Goal: Task Accomplishment & Management: Manage account settings

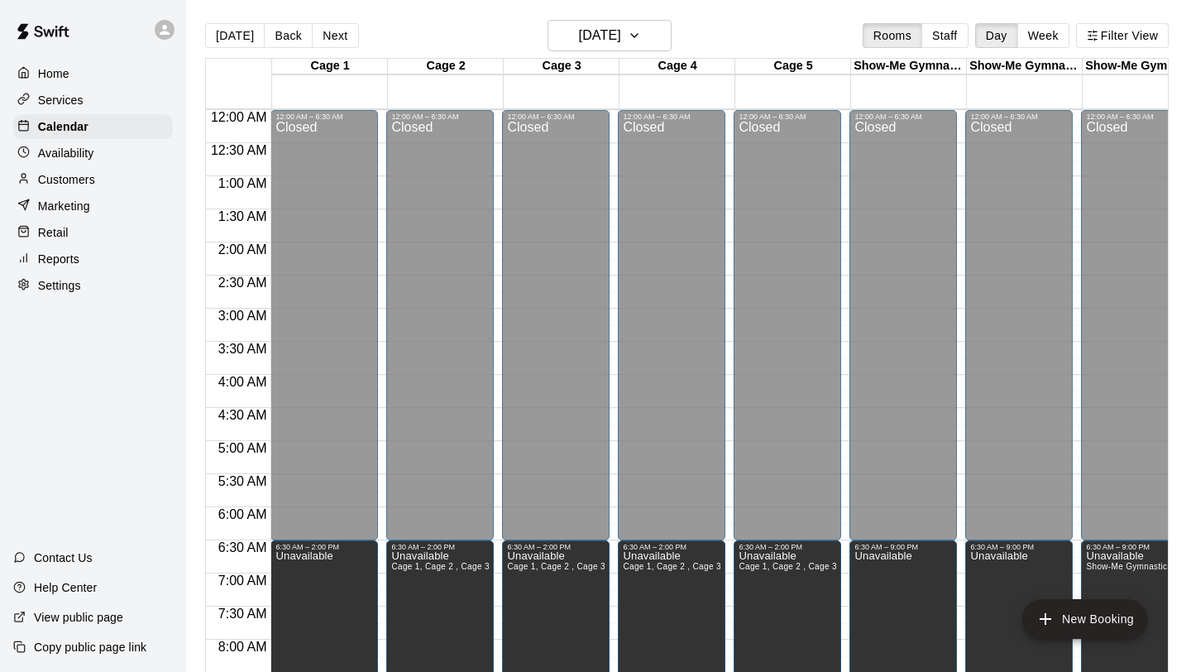
scroll to position [951, 0]
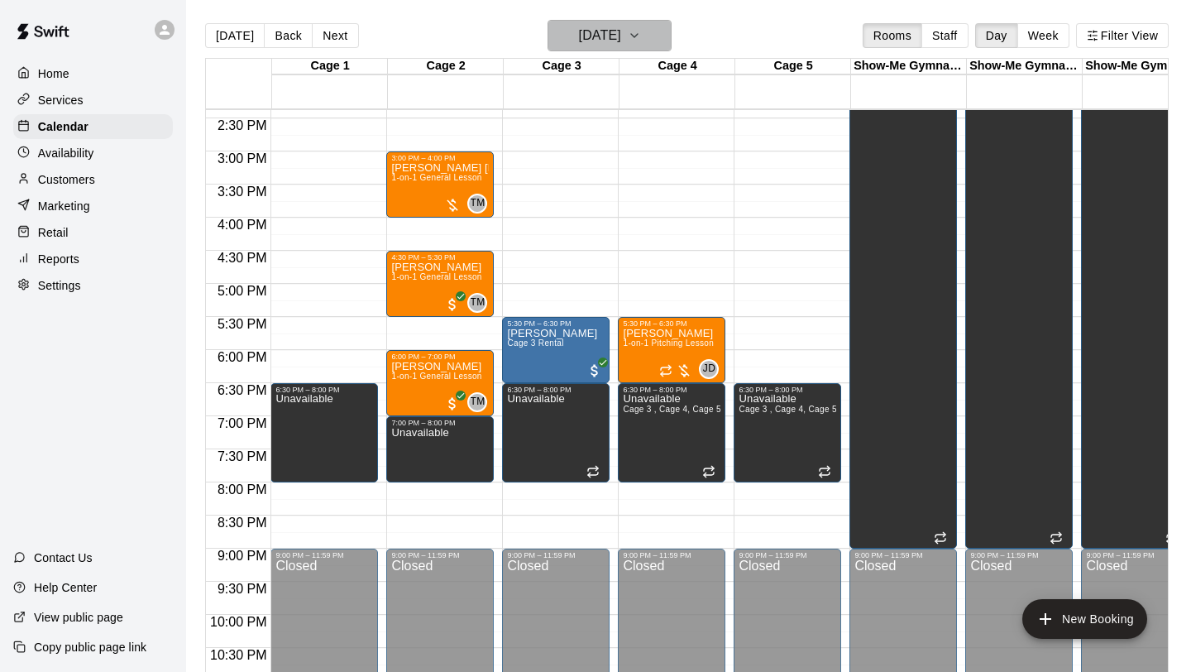
click at [619, 30] on h6 "Wednesday Oct 15" at bounding box center [600, 35] width 42 height 23
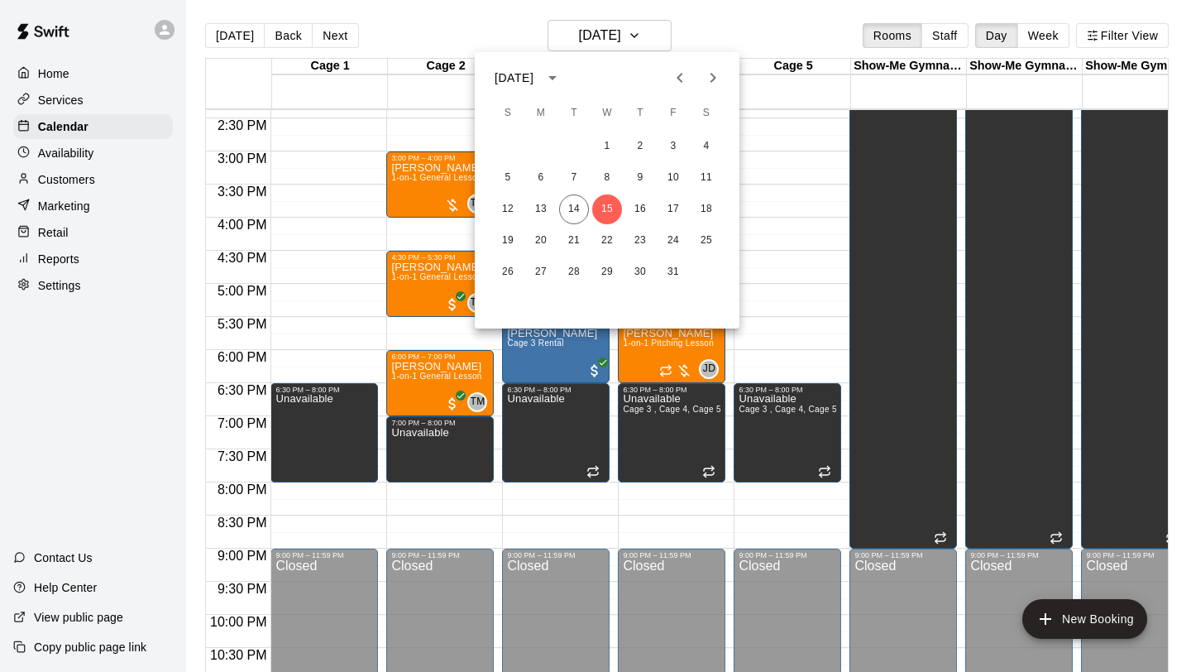
click at [190, 239] on div at bounding box center [595, 336] width 1191 height 672
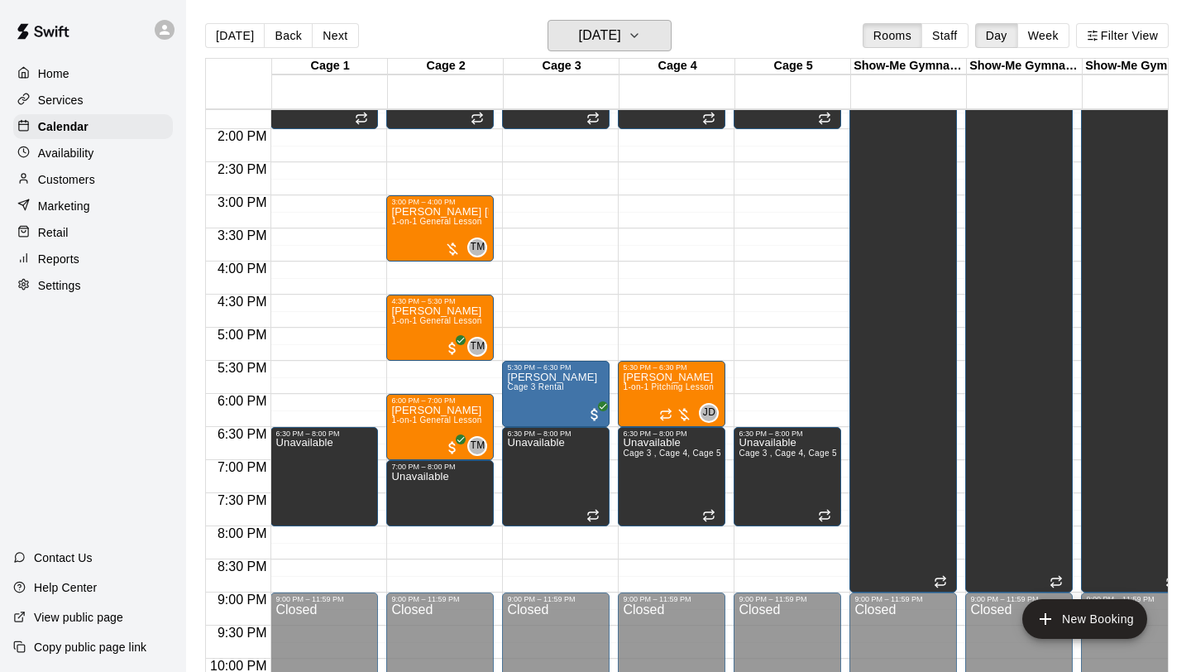
scroll to position [902, 0]
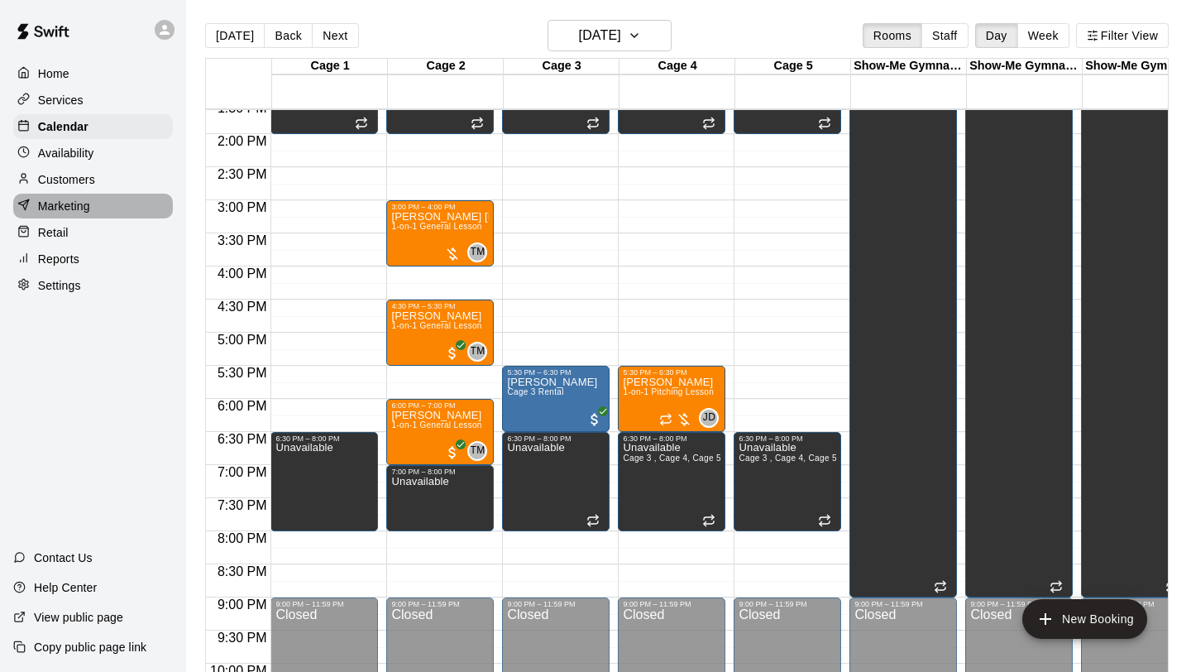
click at [87, 196] on div "Marketing" at bounding box center [93, 206] width 160 height 25
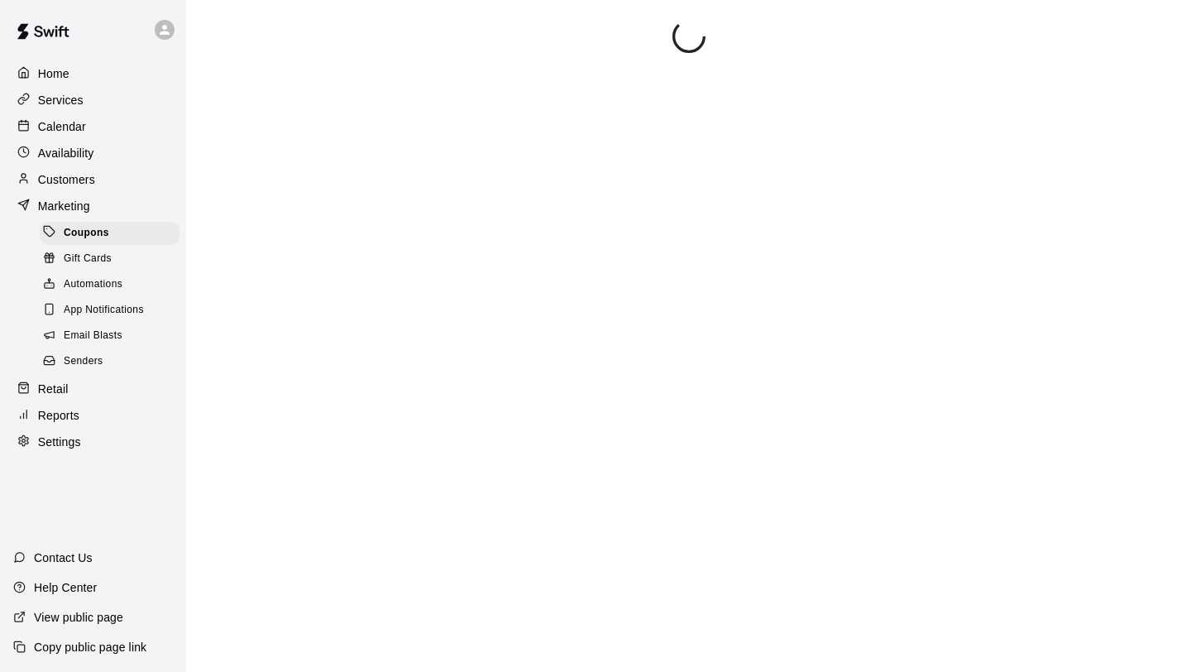
click at [86, 188] on div "Customers" at bounding box center [93, 179] width 160 height 25
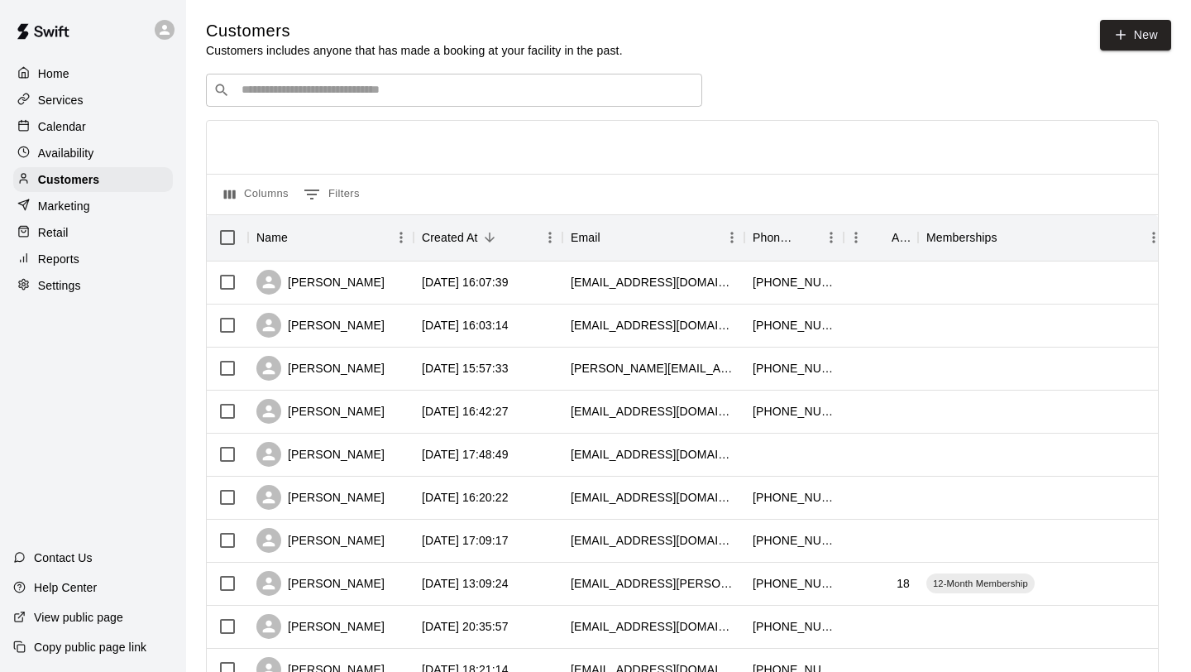
click at [479, 98] on input "Search customers by name or email" at bounding box center [466, 90] width 458 height 17
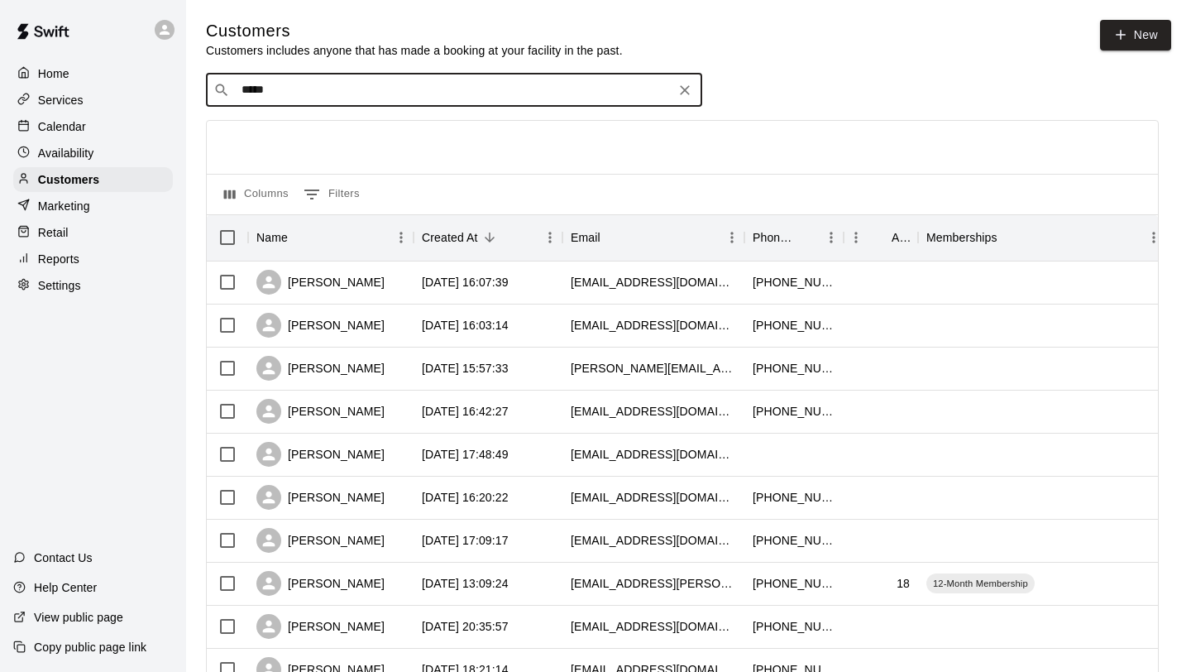
type input "******"
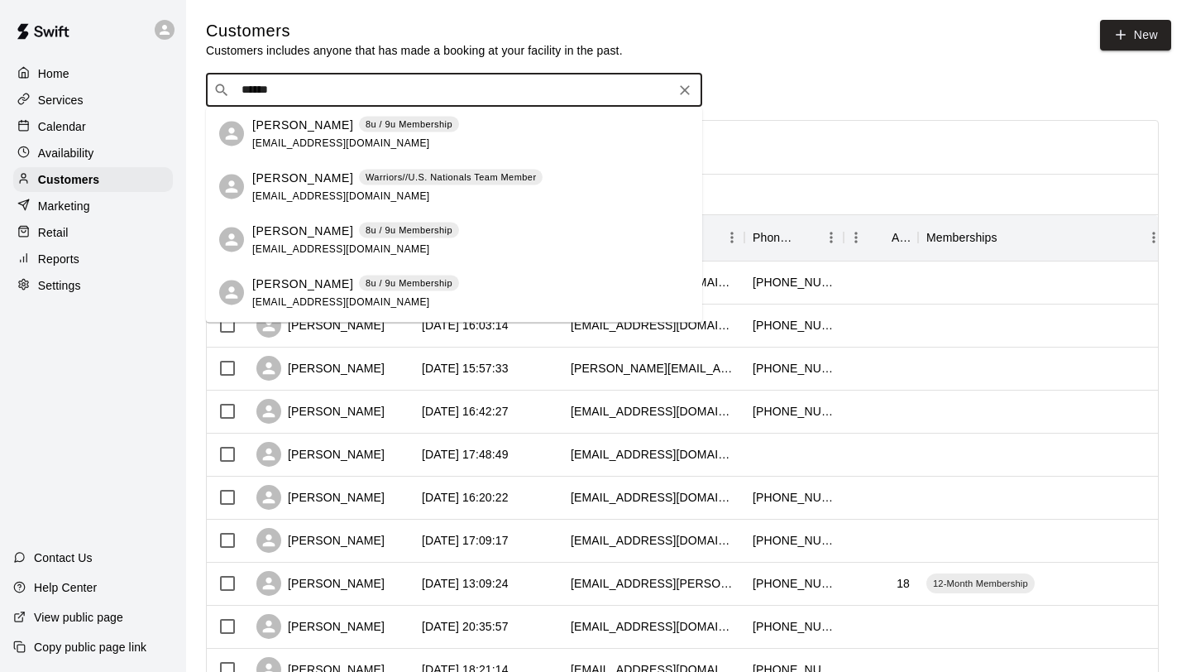
click at [575, 127] on div "Cal Graves 8u / 9u Membership calgraves@gmail.com" at bounding box center [470, 134] width 437 height 36
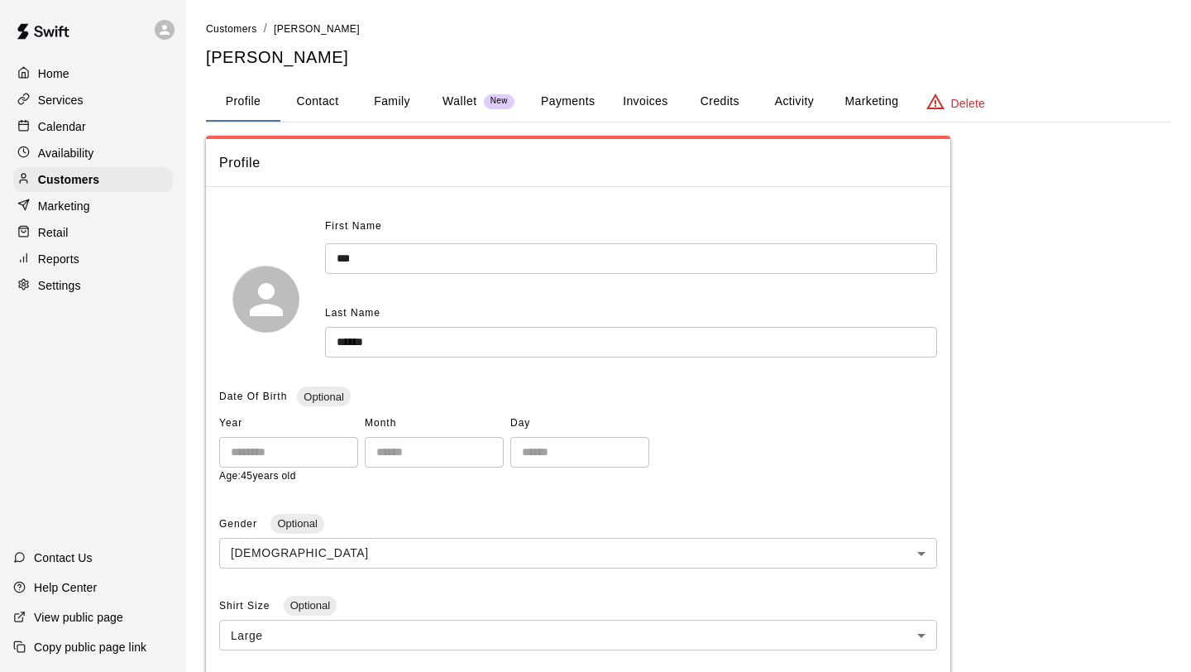
click at [640, 100] on button "Invoices" at bounding box center [645, 102] width 74 height 40
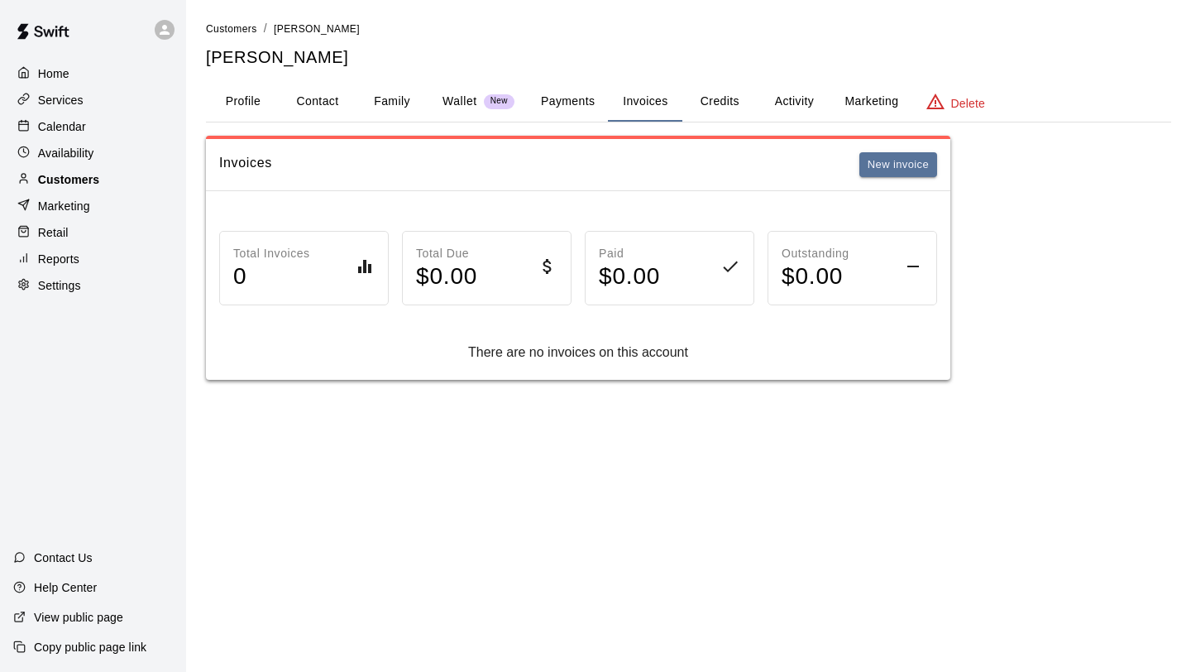
click at [132, 179] on div "Customers" at bounding box center [93, 179] width 160 height 25
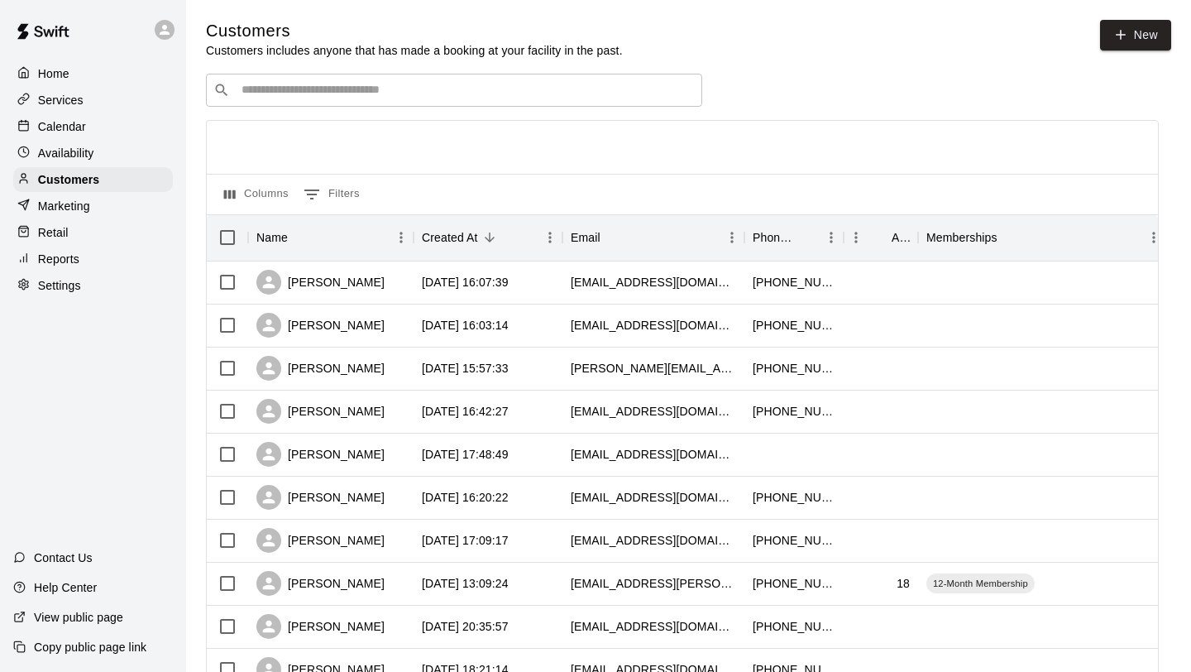
click at [293, 103] on div "​ ​" at bounding box center [454, 90] width 496 height 33
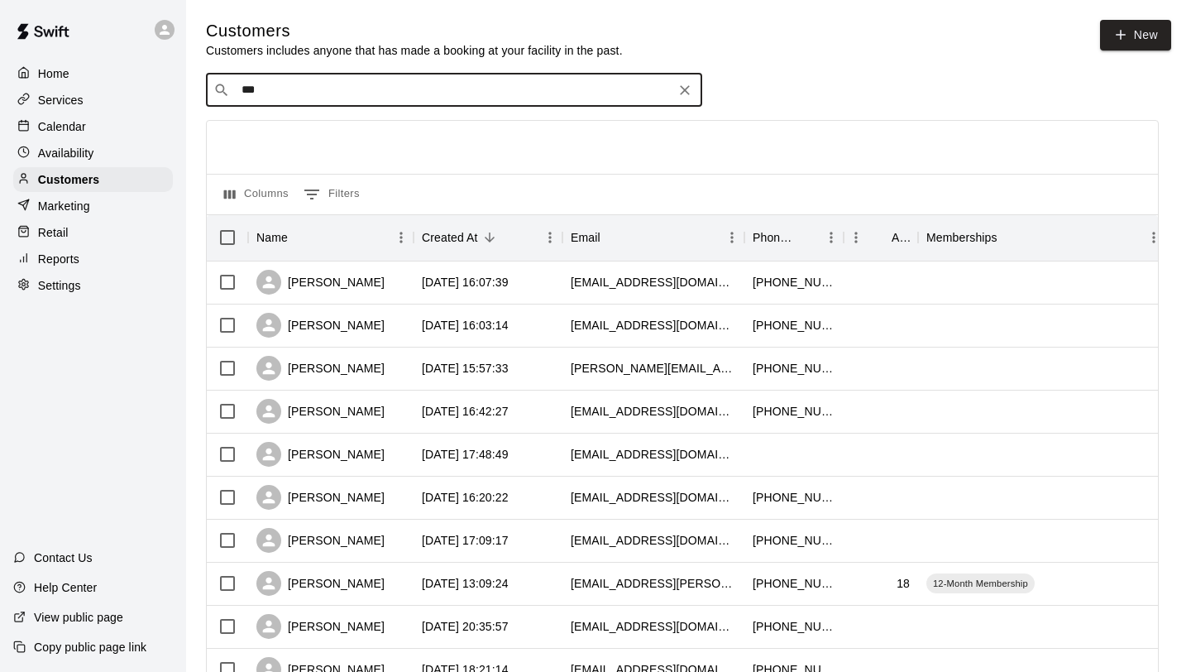
type input "****"
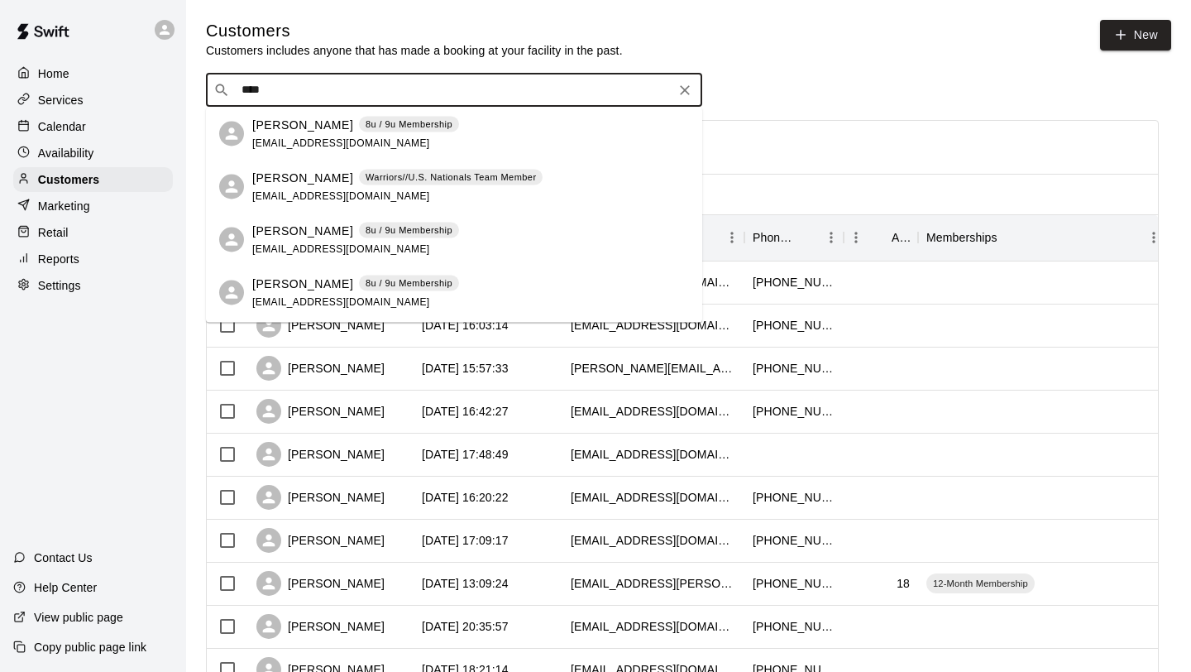
click at [263, 189] on span "[EMAIL_ADDRESS][DOMAIN_NAME]" at bounding box center [341, 195] width 178 height 12
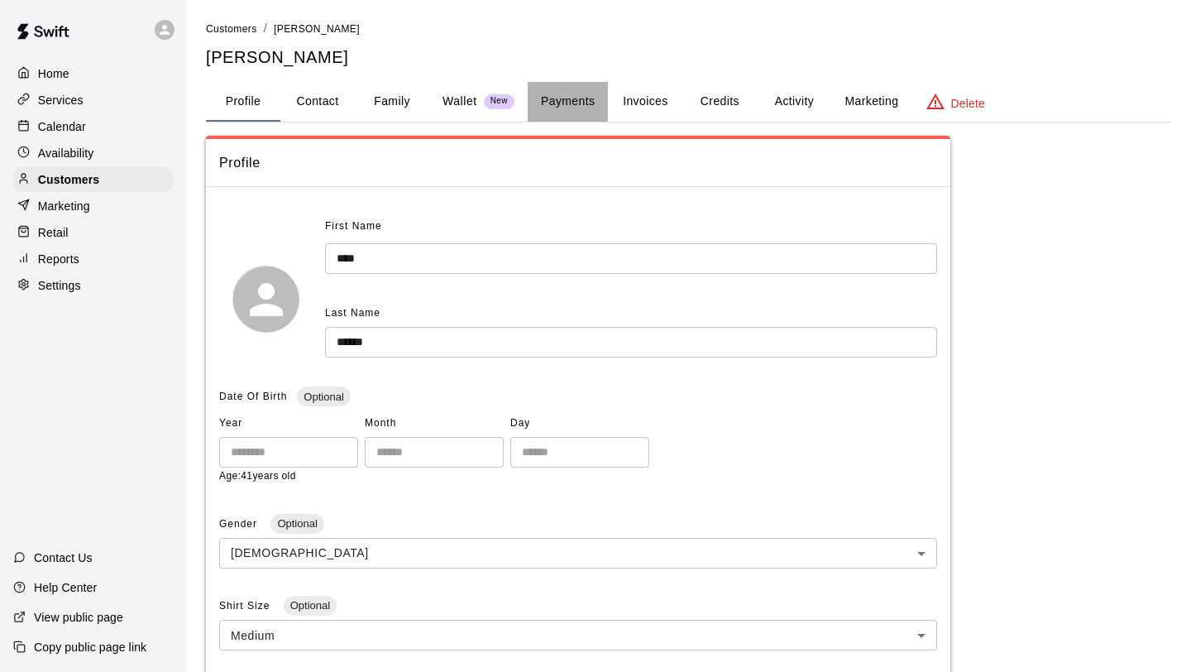
click at [592, 93] on button "Payments" at bounding box center [568, 102] width 80 height 40
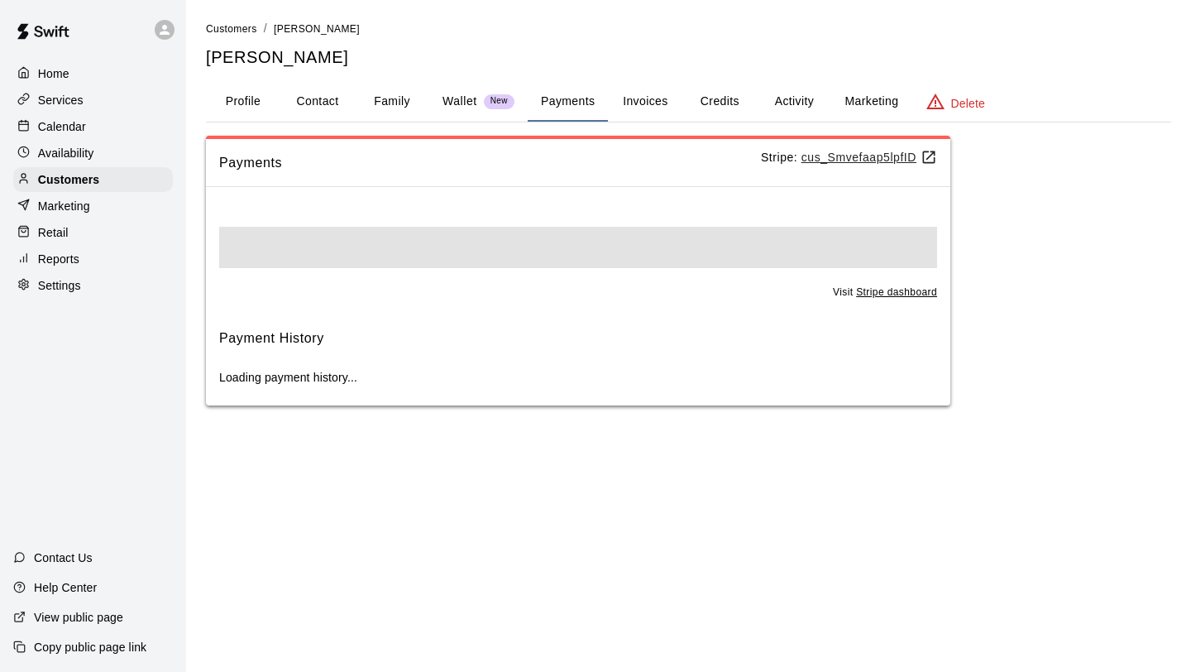
click at [646, 105] on button "Invoices" at bounding box center [645, 102] width 74 height 40
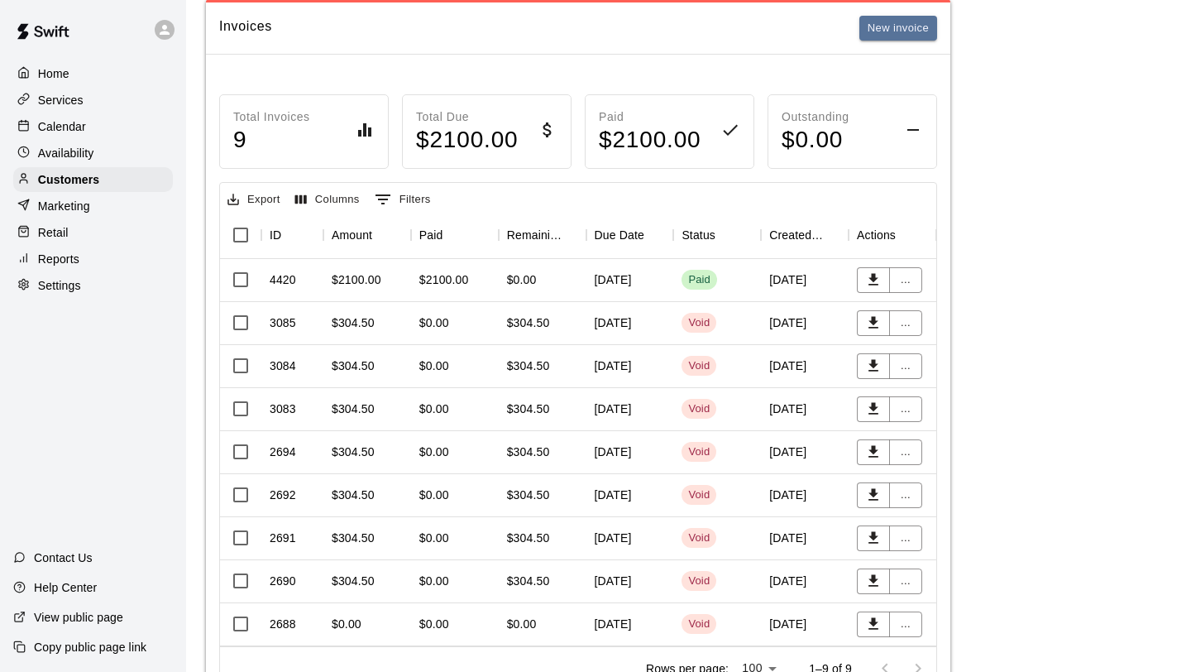
scroll to position [172, 0]
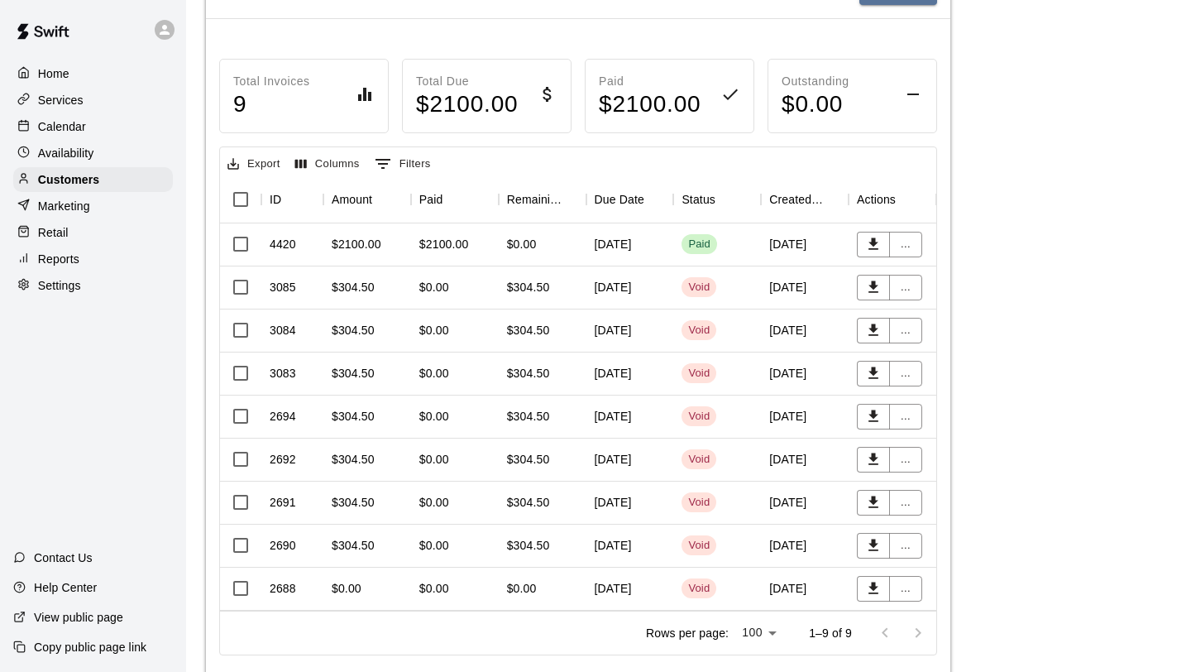
click at [553, 247] on div "$0.00" at bounding box center [543, 244] width 88 height 43
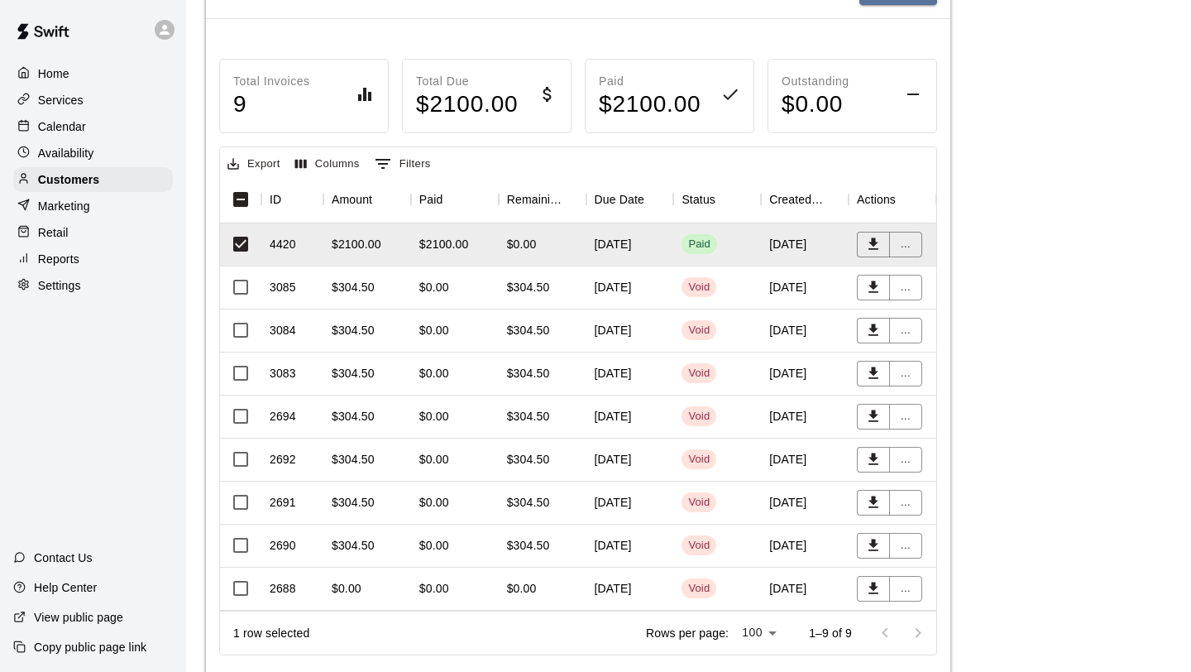
click at [361, 265] on div "$2100.00" at bounding box center [367, 244] width 88 height 43
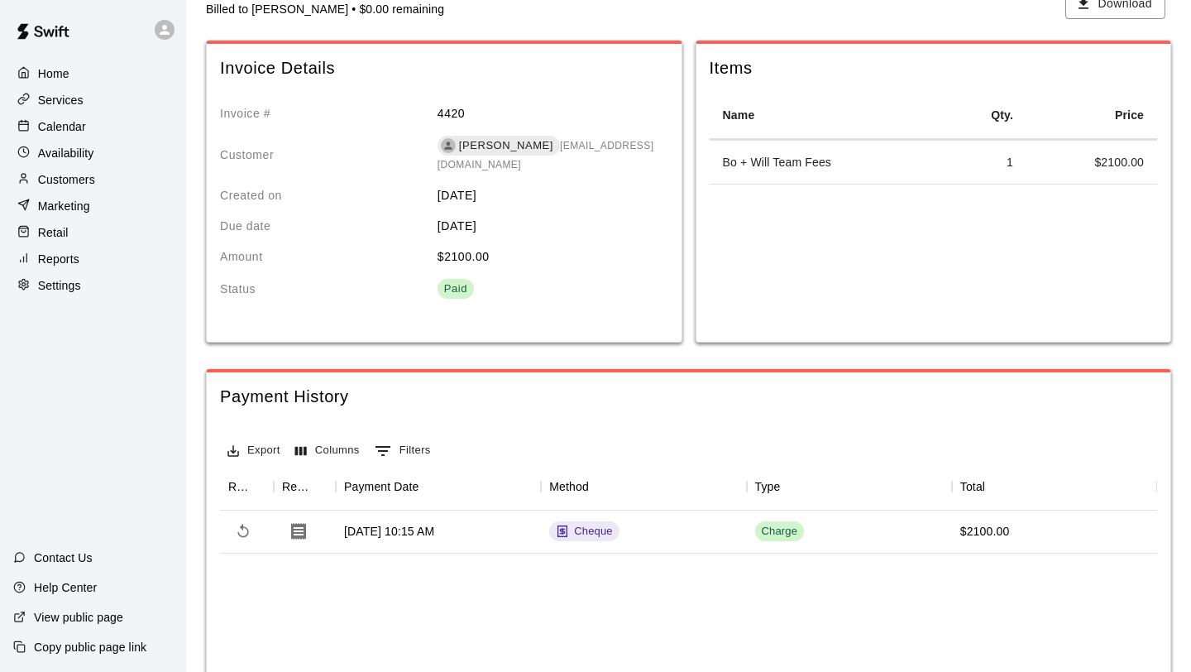
scroll to position [47, 0]
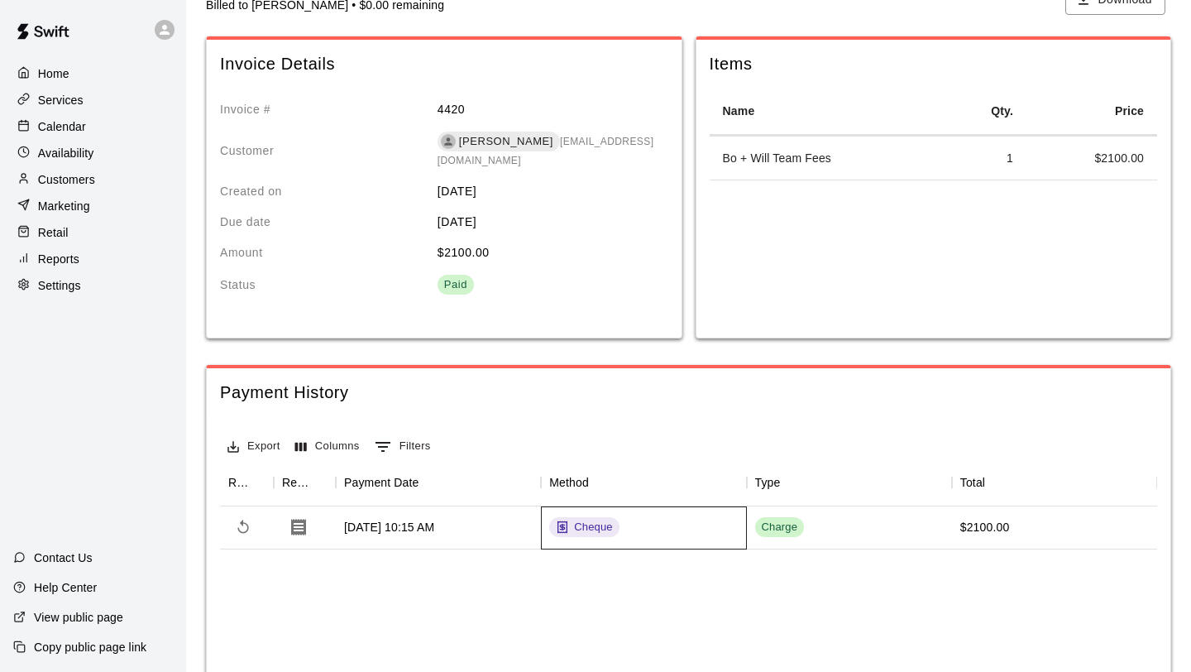
click at [643, 529] on div "Cheque" at bounding box center [643, 527] width 205 height 43
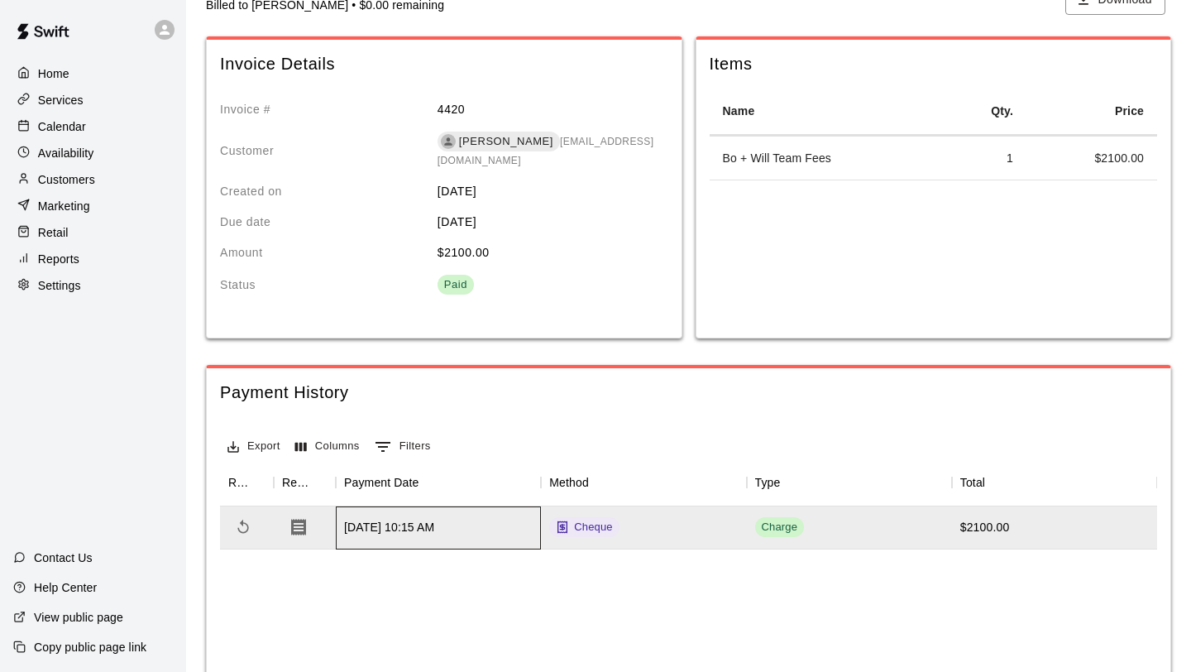
click at [434, 535] on div "[DATE] 10:15 AM" at bounding box center [389, 527] width 90 height 17
click at [308, 526] on icon "Download Receipt" at bounding box center [299, 527] width 20 height 20
click at [288, 526] on button "Download Receipt" at bounding box center [298, 526] width 33 height 33
click at [421, 592] on div "Oct 1, 2025, 10:15 AM Cheque Charge $2100.00" at bounding box center [688, 624] width 937 height 236
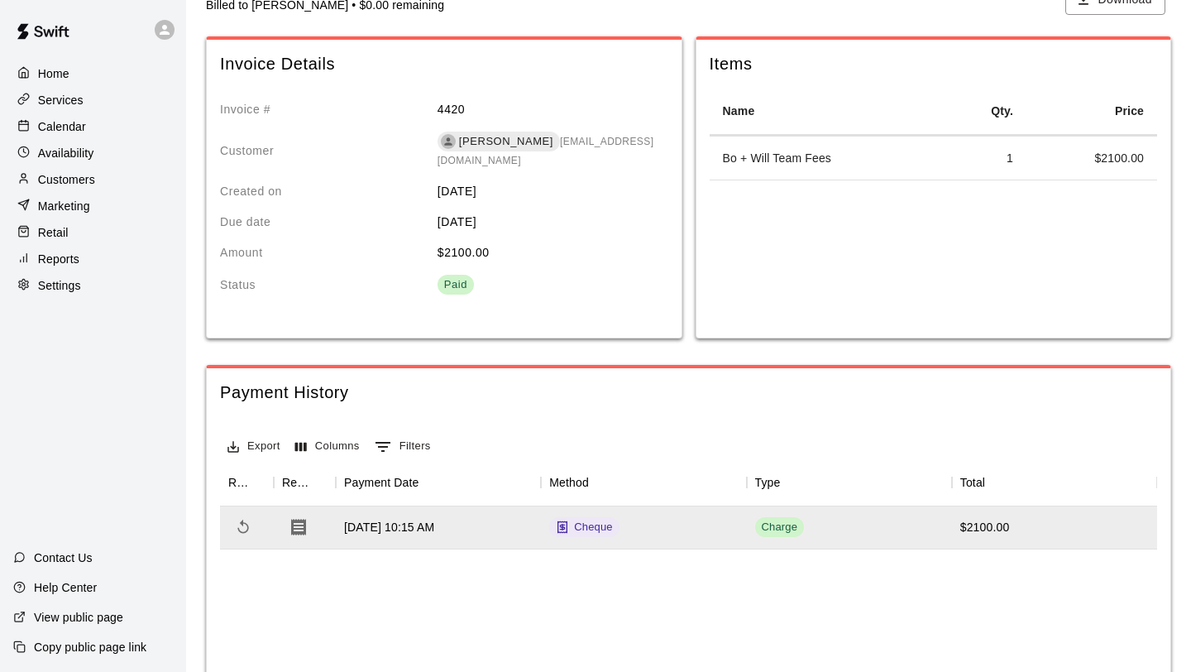
click at [505, 425] on div "Export Columns 0 Filters Refund Receipt Payment Date Method Type Total Oct 1, 2…" at bounding box center [689, 611] width 964 height 389
click at [371, 294] on div "Invoice # 4420 Customer Kitt Graves laurenkgraves@gmail.com Created on Septembe…" at bounding box center [438, 230] width 462 height 285
